Goal: Check status: Check status

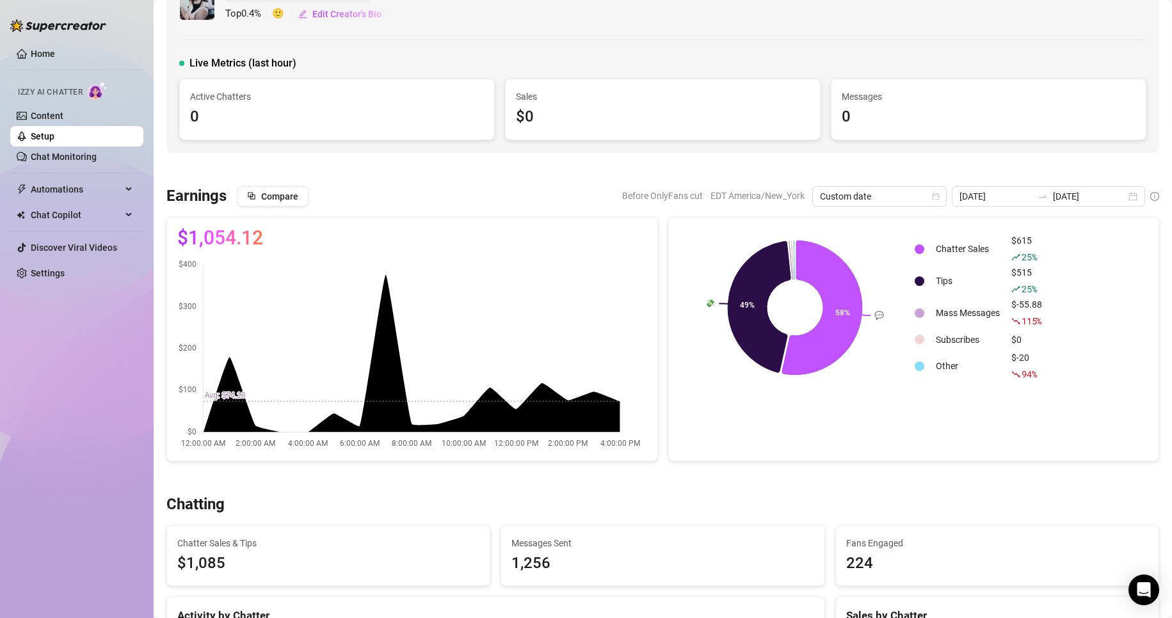
scroll to position [40, 0]
click at [1127, 199] on div "[DATE] [DATE]" at bounding box center [1048, 197] width 193 height 20
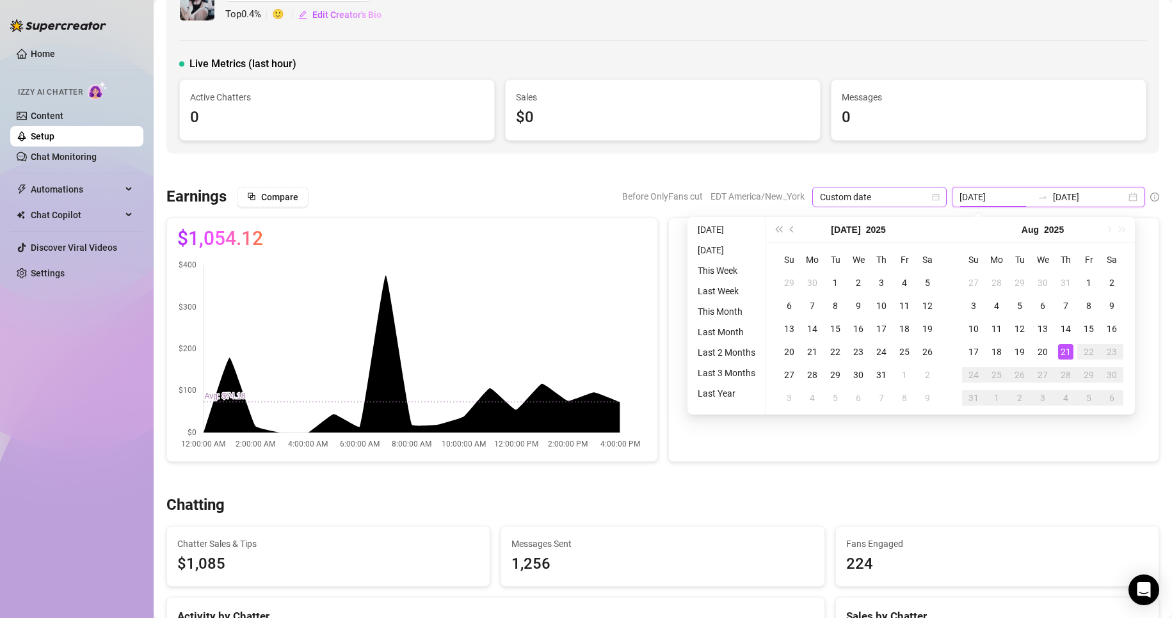
type input "[DATE]"
click at [911, 197] on span "Custom date" at bounding box center [879, 197] width 119 height 19
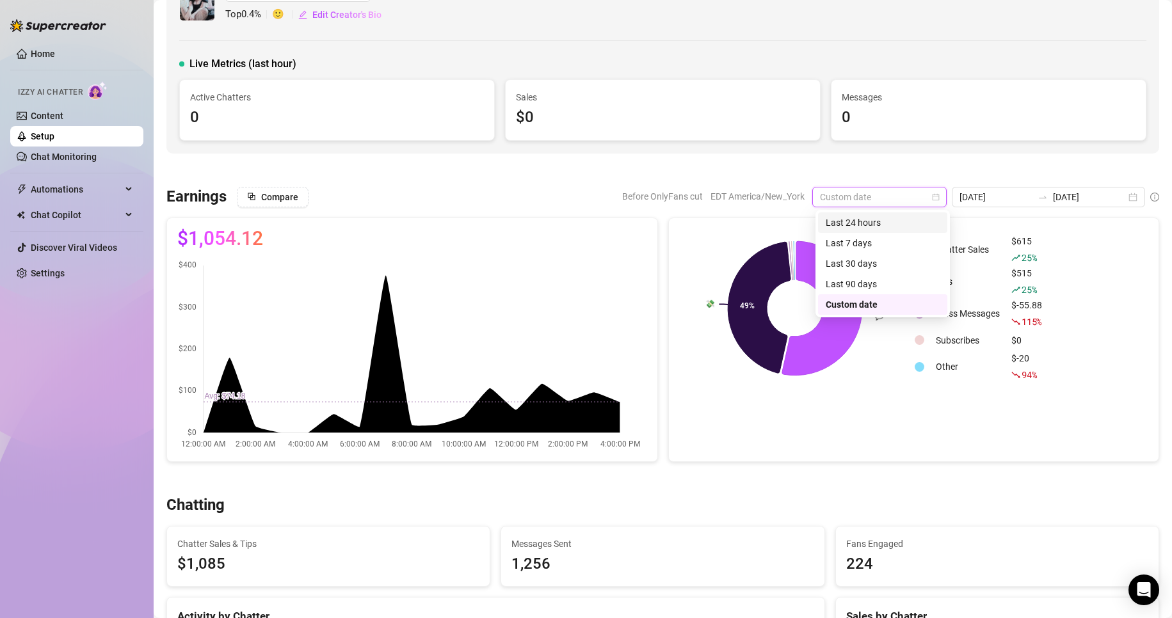
click at [866, 221] on div "Last 24 hours" at bounding box center [883, 223] width 114 height 14
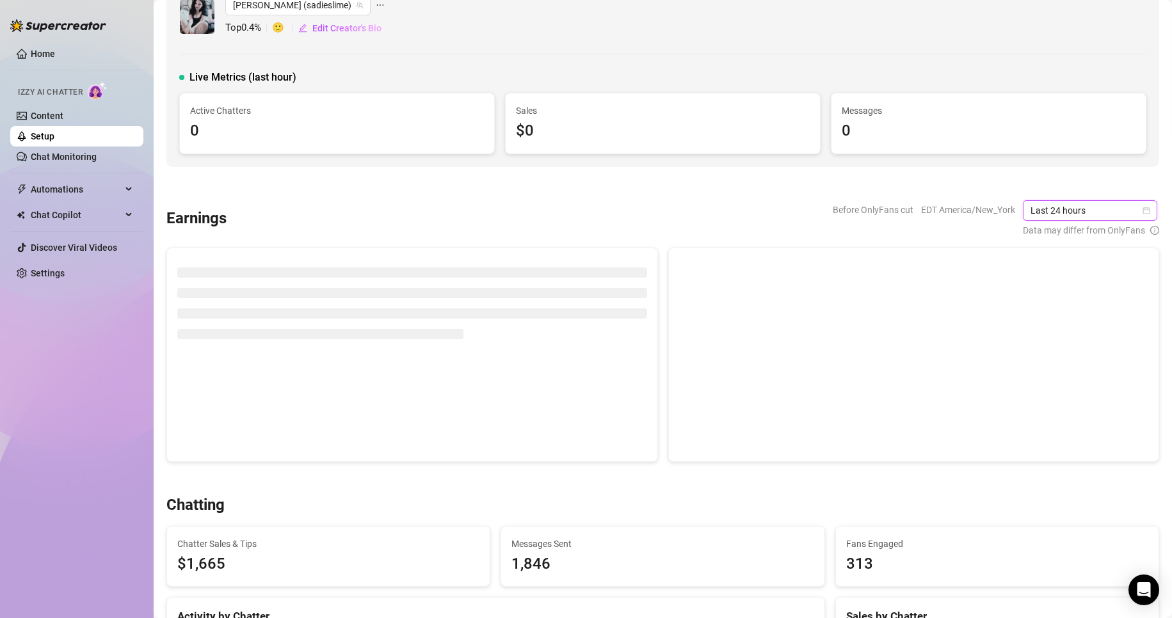
scroll to position [0, 0]
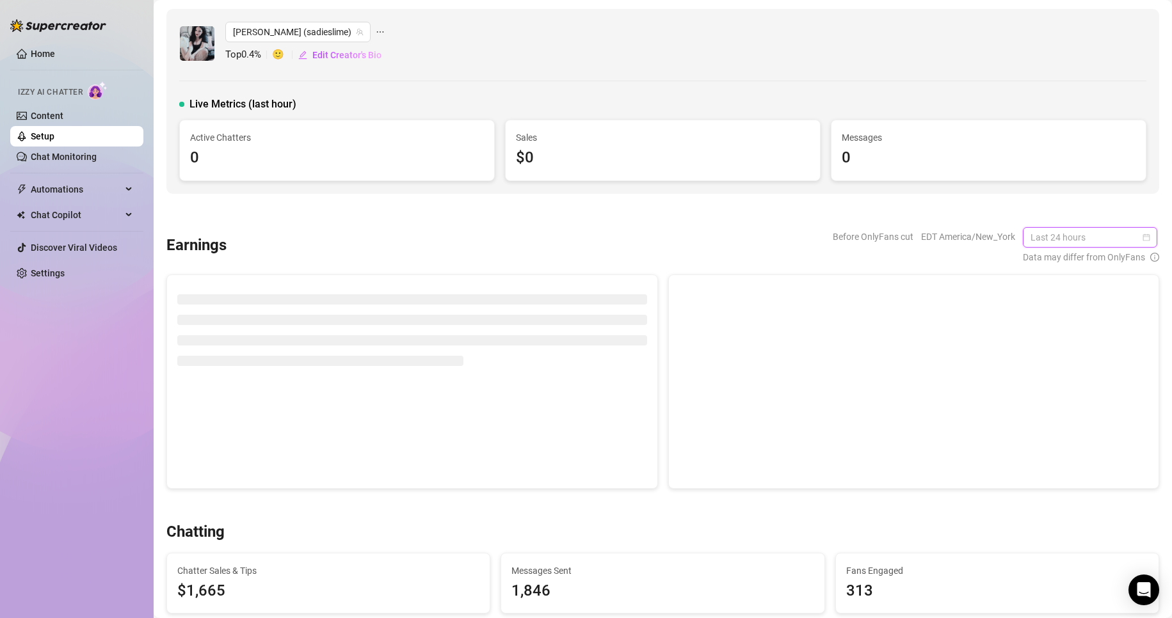
click at [1135, 242] on span "Last 24 hours" at bounding box center [1090, 237] width 119 height 19
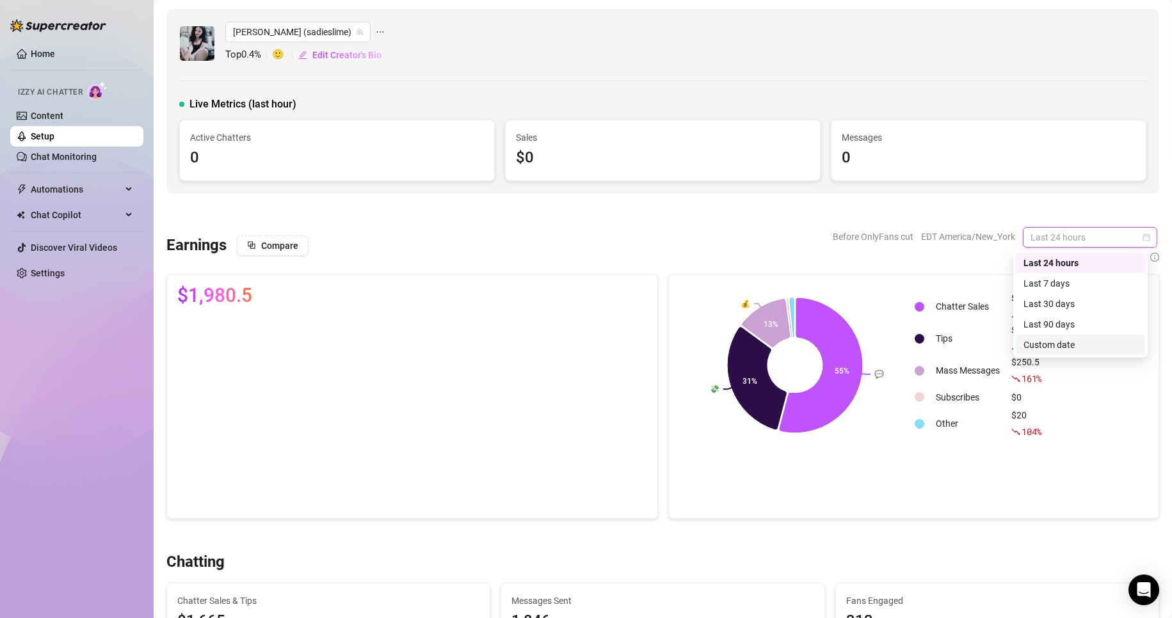
click at [1059, 344] on div "Custom date" at bounding box center [1080, 345] width 114 height 14
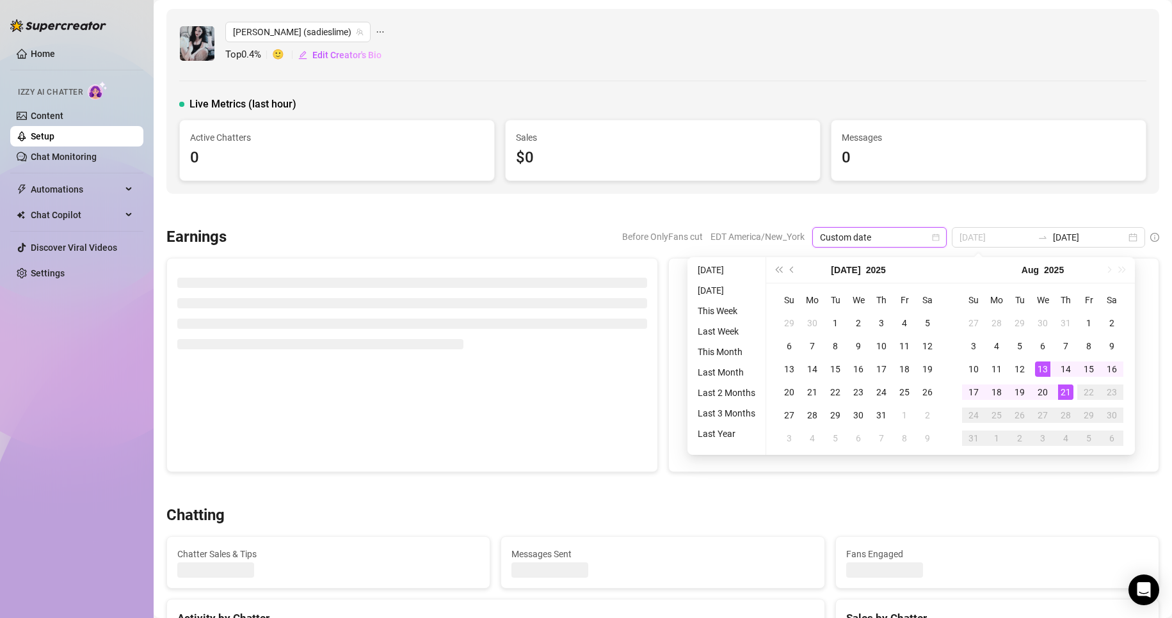
type input "[DATE]"
click at [1066, 391] on div "21" at bounding box center [1065, 392] width 15 height 15
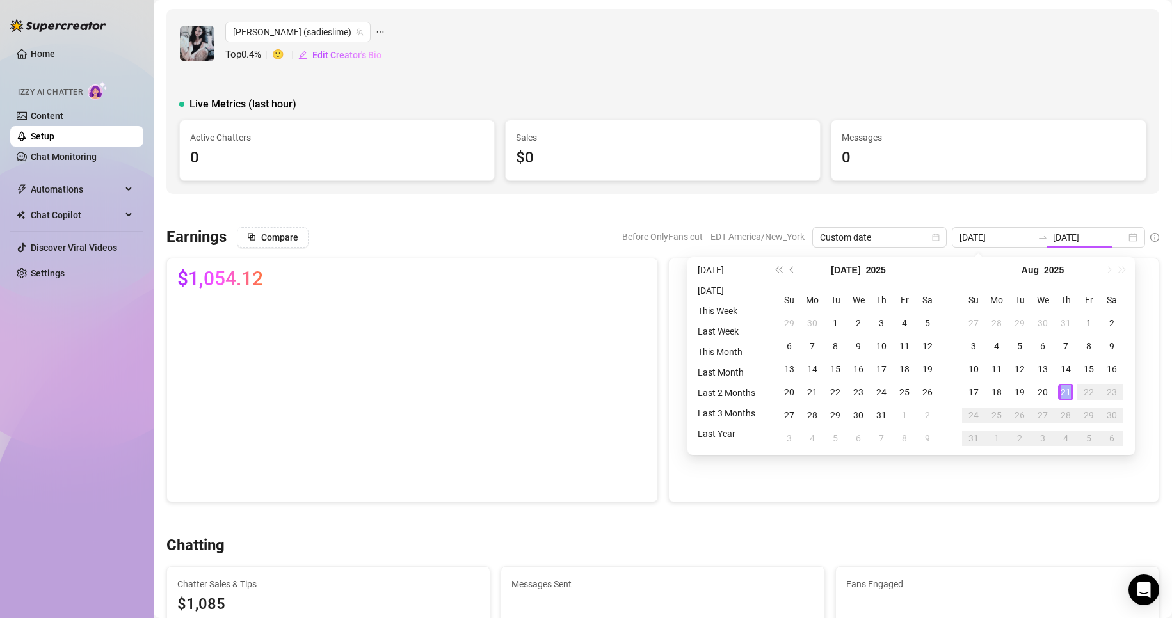
type input "[DATE]"
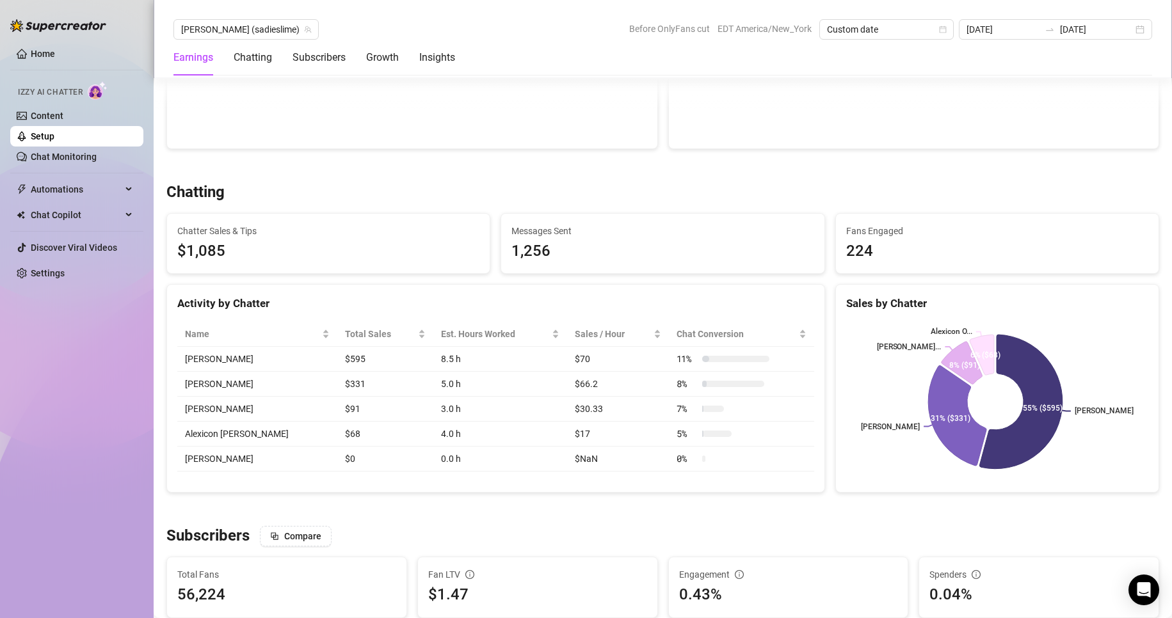
scroll to position [355, 0]
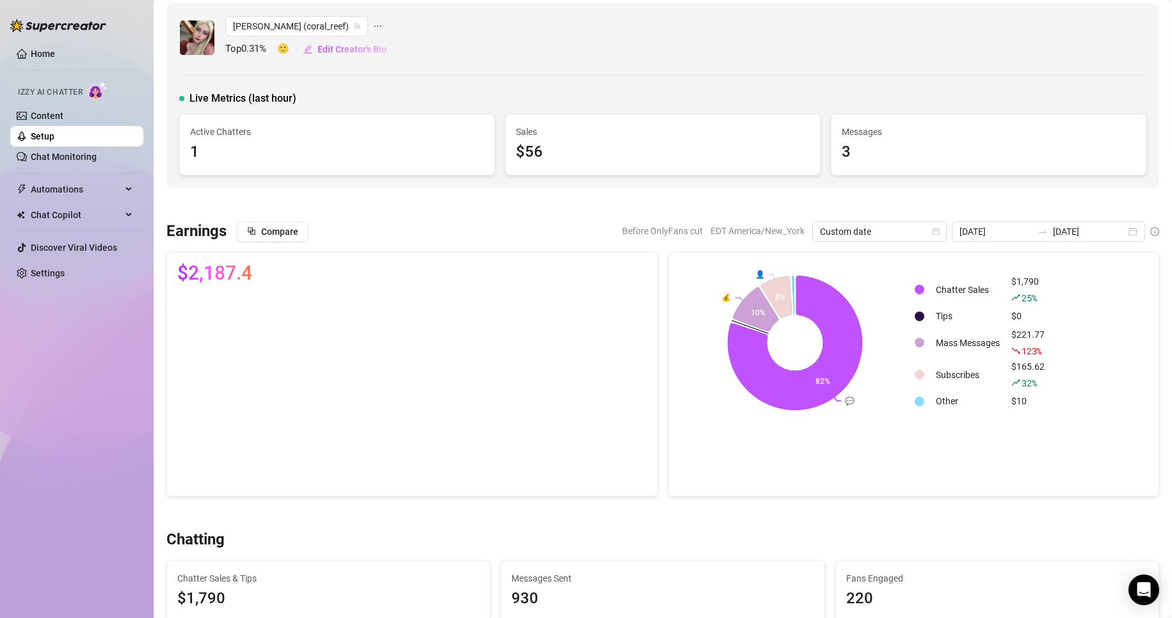
scroll to position [5, 0]
click at [1128, 234] on div "[DATE] [DATE]" at bounding box center [1048, 232] width 193 height 20
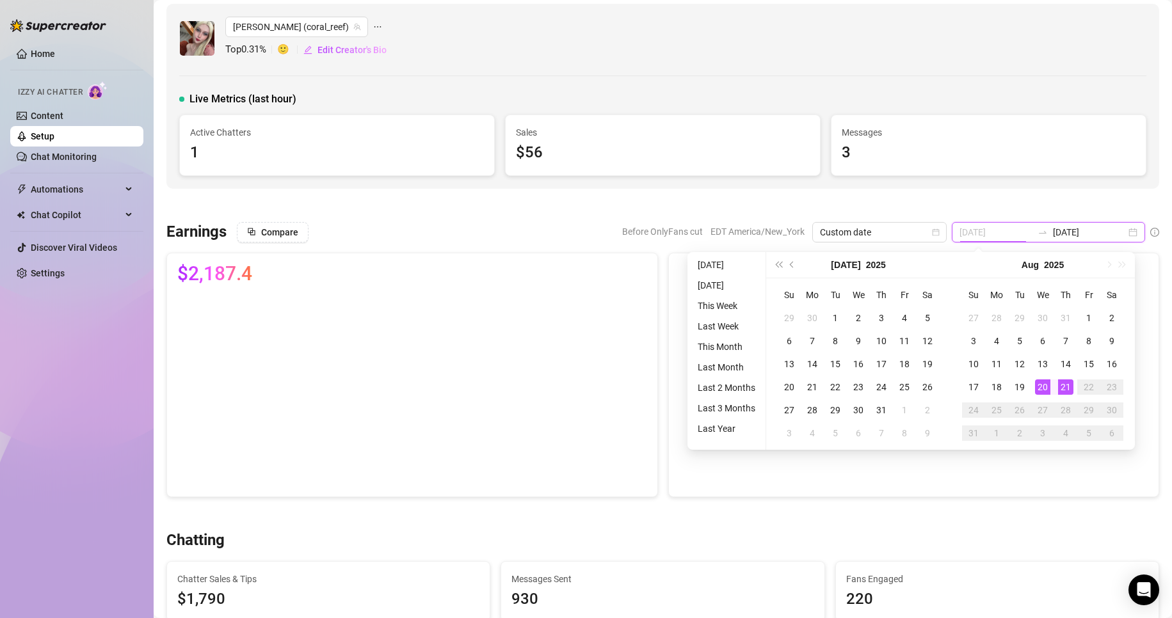
type input "[DATE]"
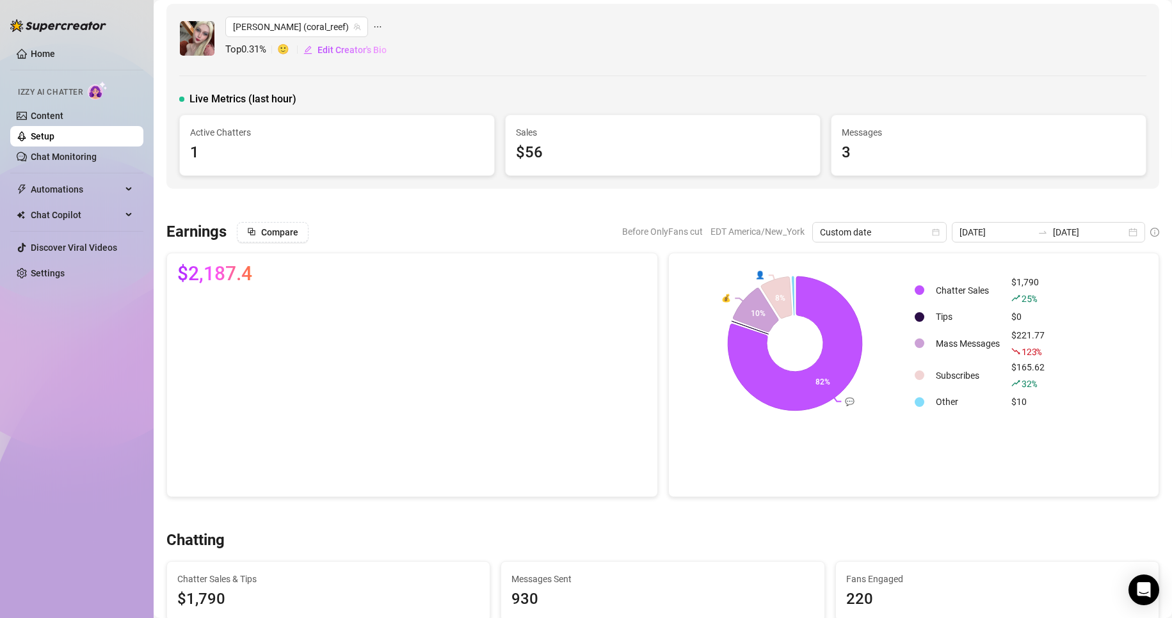
click at [620, 178] on div "[PERSON_NAME] (coral_reef) Top 0.31 % 🙂 Edit Creator's Bio Live Metrics (last h…" at bounding box center [662, 96] width 993 height 185
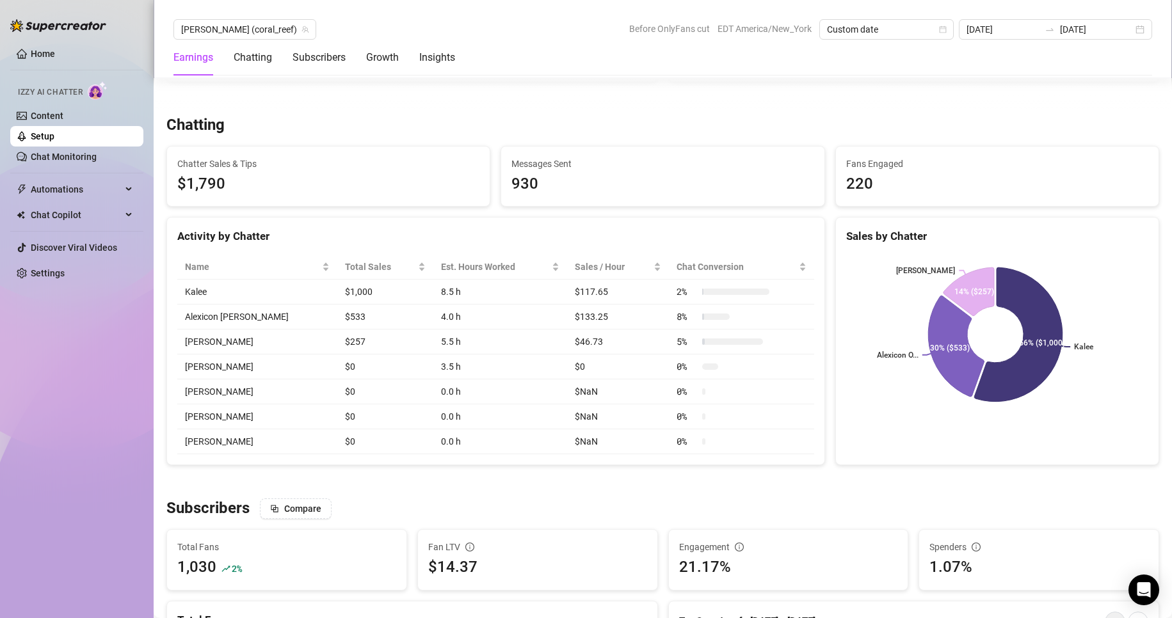
scroll to position [421, 0]
click at [947, 28] on icon "calendar" at bounding box center [943, 30] width 8 height 8
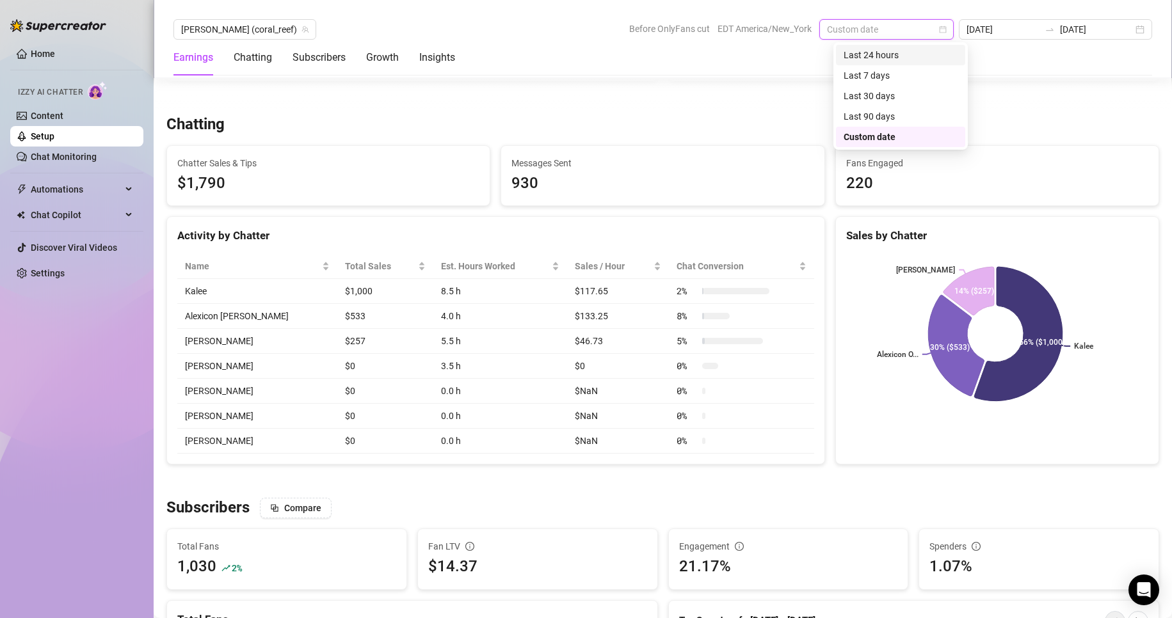
click at [896, 61] on div "Last 24 hours" at bounding box center [901, 55] width 114 height 14
click at [896, 61] on div "Earnings Chatting Subscribers Growth Insights" at bounding box center [662, 58] width 979 height 36
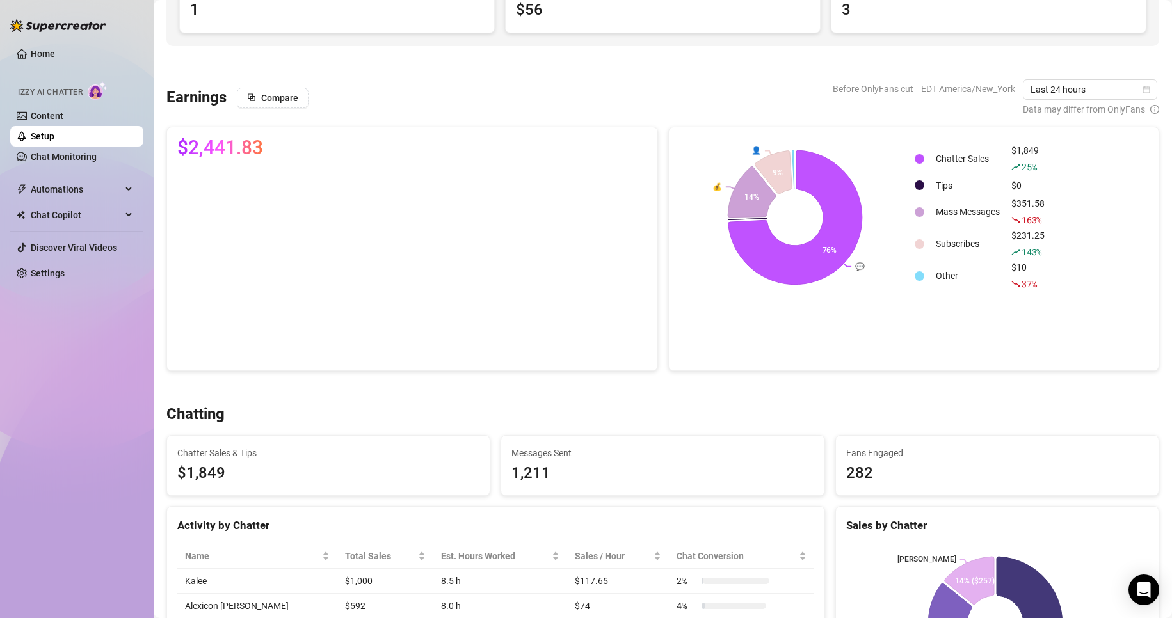
scroll to position [147, 0]
click at [1066, 86] on span "Last 24 hours" at bounding box center [1090, 90] width 119 height 19
click at [1051, 198] on div "Custom date" at bounding box center [1080, 198] width 114 height 14
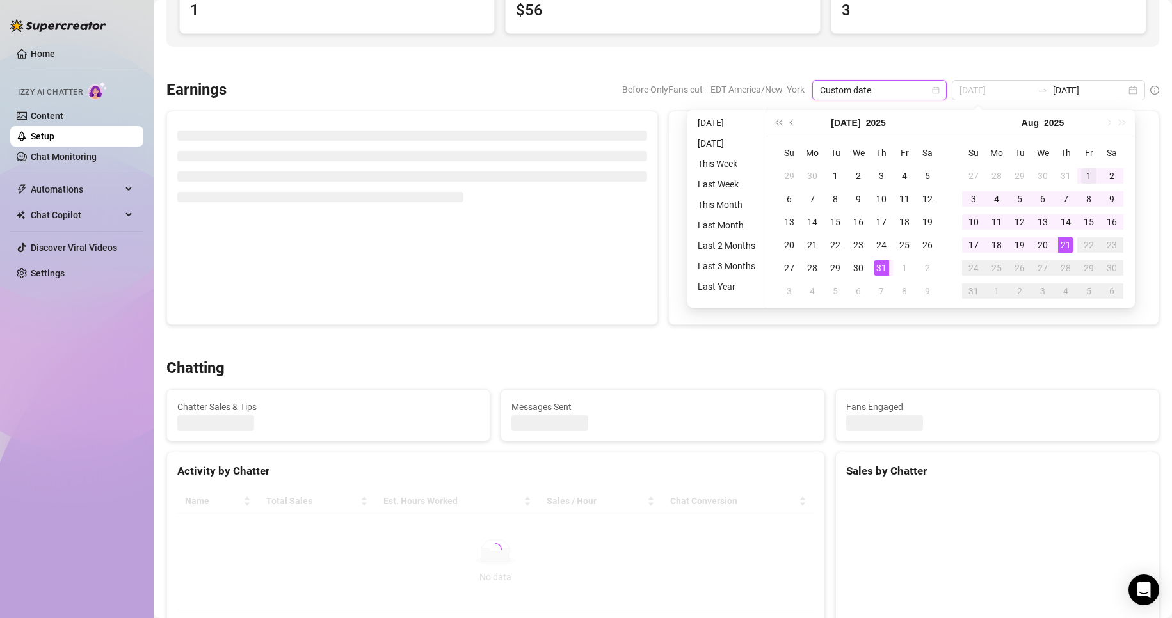
type input "[DATE]"
click at [1085, 175] on div "1" at bounding box center [1088, 175] width 15 height 15
type input "[DATE]"
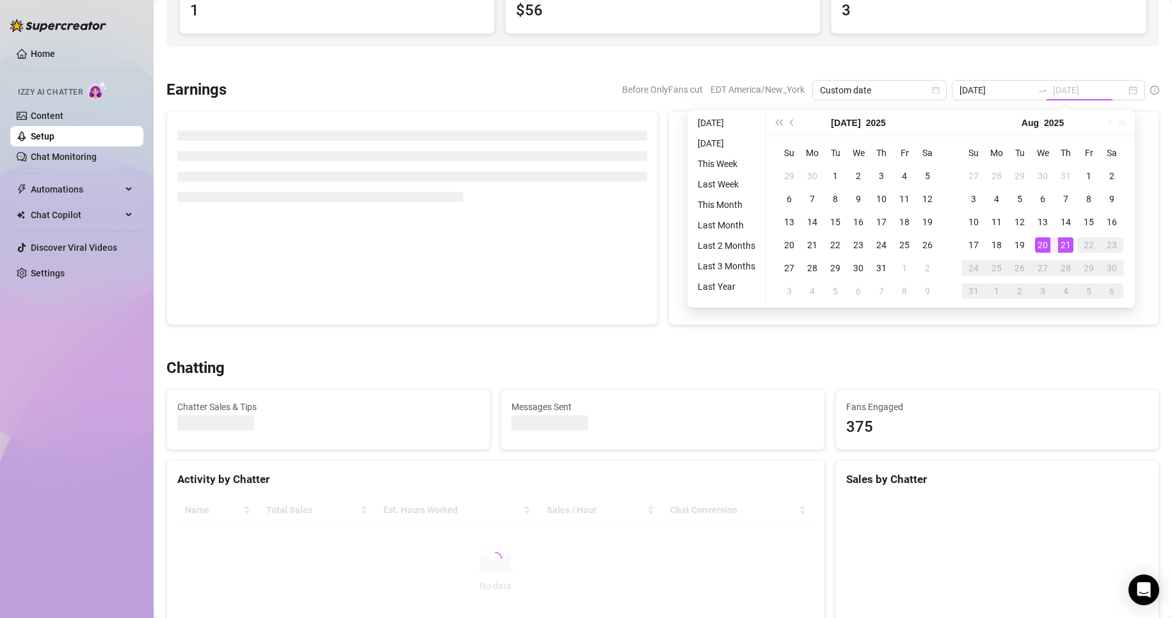
click at [1061, 249] on div "21" at bounding box center [1065, 244] width 15 height 15
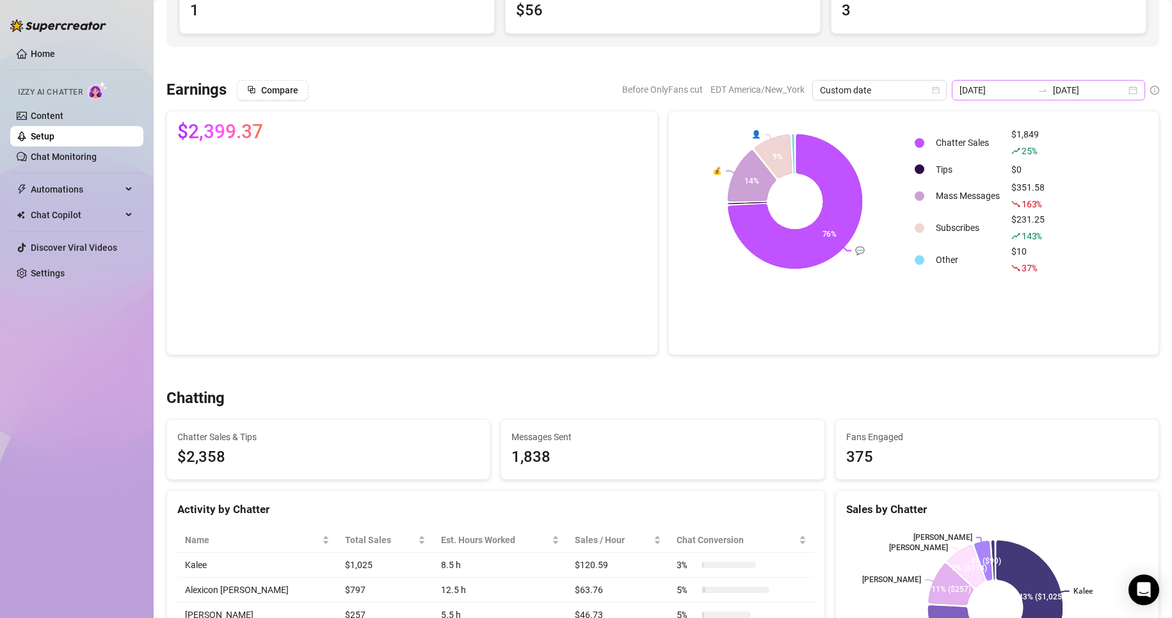
click at [1128, 90] on div "[DATE] [DATE]" at bounding box center [1048, 90] width 193 height 20
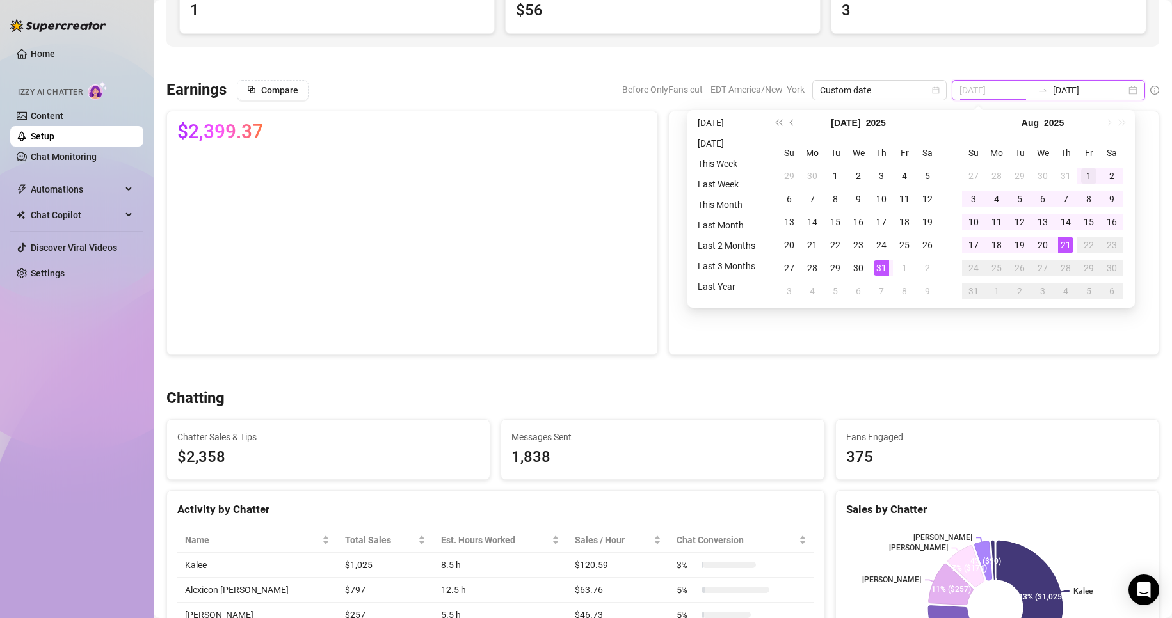
type input "[DATE]"
click at [1081, 174] on div "1" at bounding box center [1088, 175] width 15 height 15
type input "[DATE]"
click at [1064, 241] on div "21" at bounding box center [1065, 244] width 15 height 15
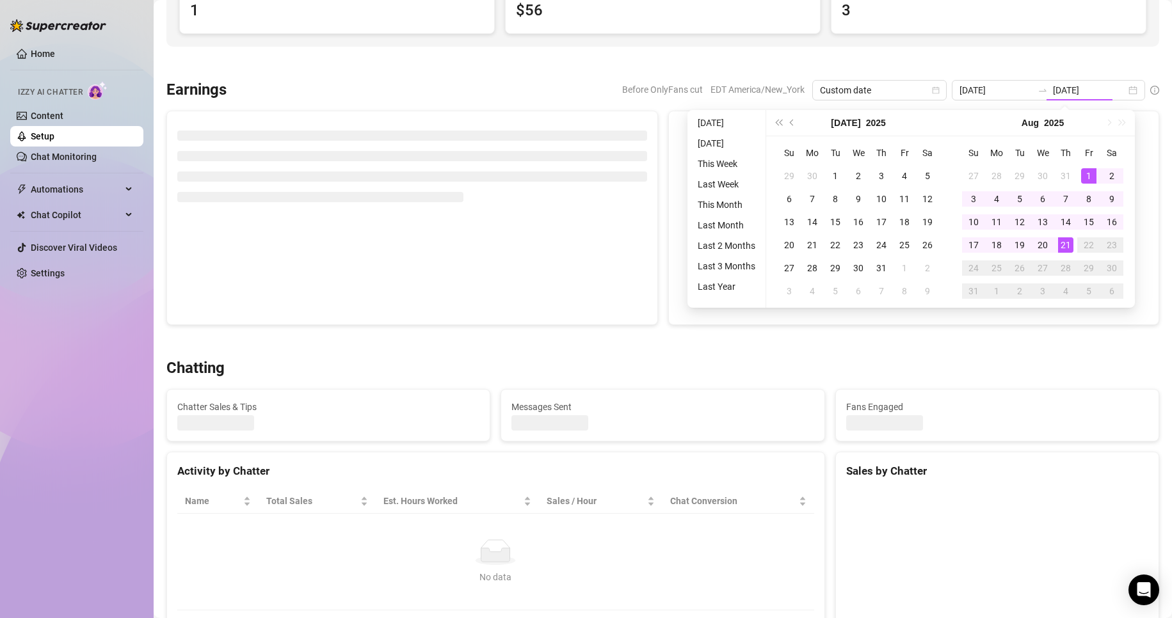
type input "[DATE]"
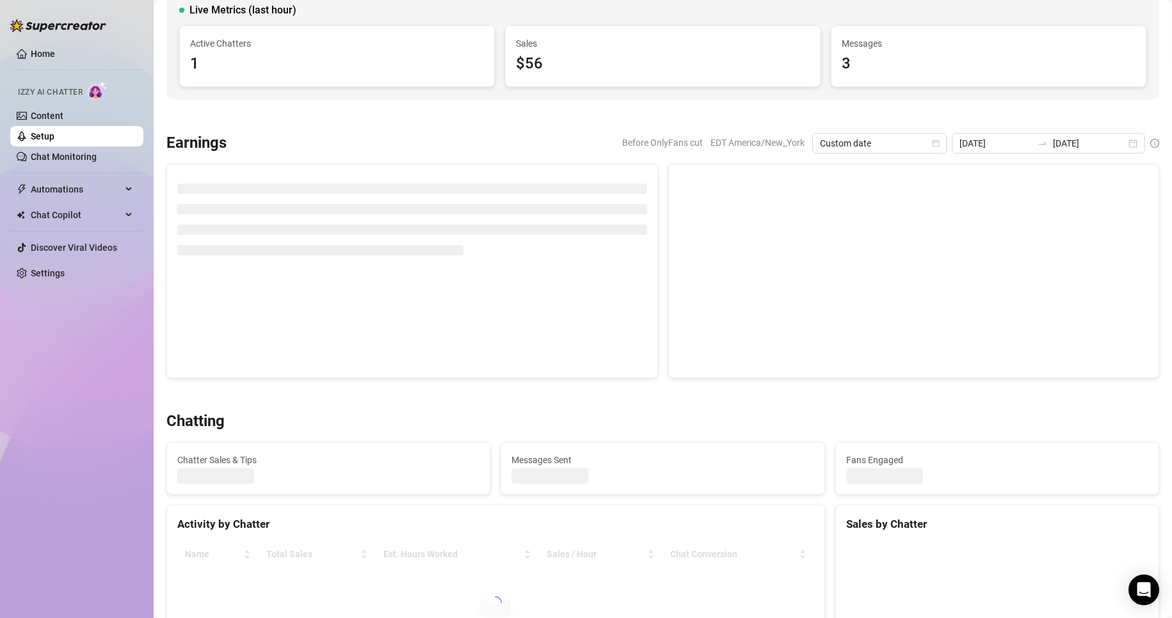
scroll to position [0, 0]
